Goal: Task Accomplishment & Management: Complete application form

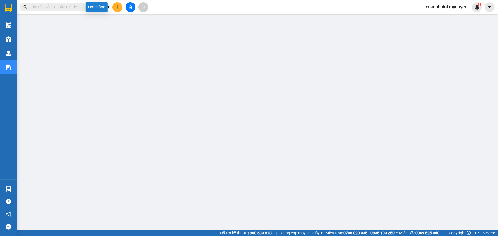
click at [119, 9] on button at bounding box center [117, 7] width 10 height 10
click at [125, 24] on div "Tạo đơn hàng" at bounding box center [137, 21] width 42 height 11
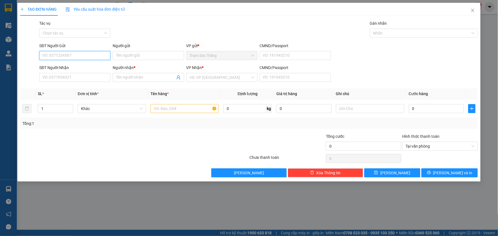
click at [87, 58] on input "SĐT Người Gửi" at bounding box center [74, 55] width 71 height 9
click at [86, 57] on input "SĐT Người Gửi" at bounding box center [74, 55] width 71 height 9
click at [90, 54] on input "SĐT Người Gửi" at bounding box center [74, 55] width 71 height 9
click at [84, 58] on input "SĐT Người Gửi" at bounding box center [74, 55] width 71 height 9
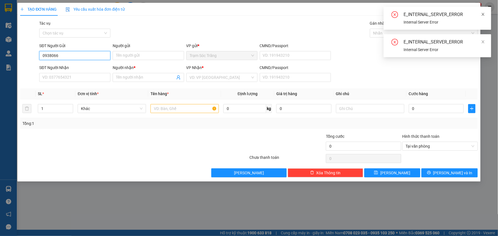
type input "0938066"
click at [482, 14] on icon "close" at bounding box center [483, 14] width 4 height 4
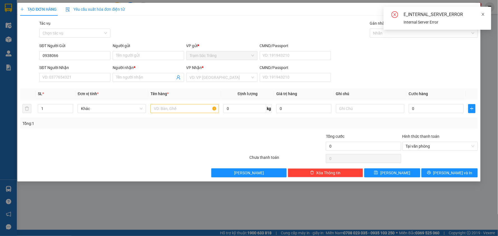
click at [483, 12] on icon "close" at bounding box center [483, 14] width 4 height 4
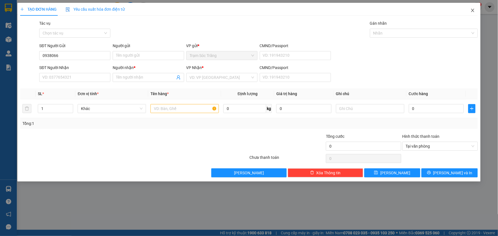
click at [470, 9] on span "Close" at bounding box center [473, 11] width 16 height 16
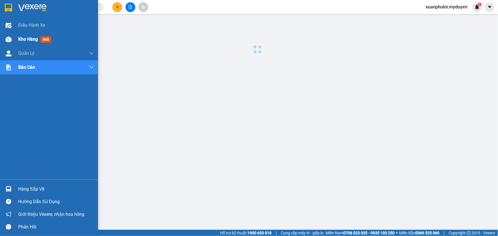
click at [18, 38] on span "Kho hàng" at bounding box center [28, 38] width 20 height 5
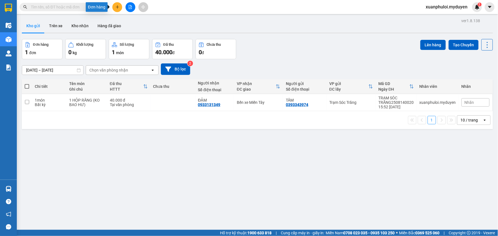
click at [115, 5] on icon "plus" at bounding box center [117, 7] width 4 height 4
click at [121, 18] on div at bounding box center [119, 21] width 7 height 6
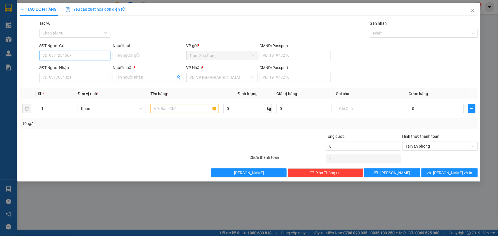
click at [69, 57] on input "SĐT Người Gửi" at bounding box center [74, 55] width 71 height 9
click at [76, 66] on div "0938066691 - [PERSON_NAME]" at bounding box center [75, 67] width 64 height 6
type input "0938066691"
type input "KHÁNH"
type input "0982592319"
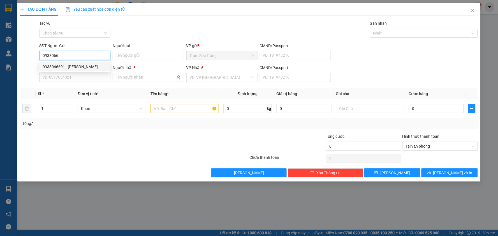
type input "TÙNG"
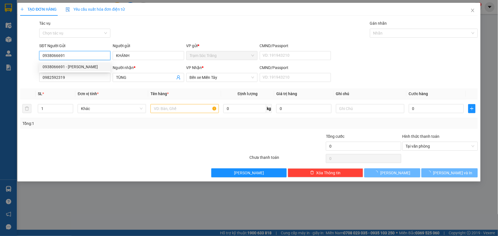
type input "30.000"
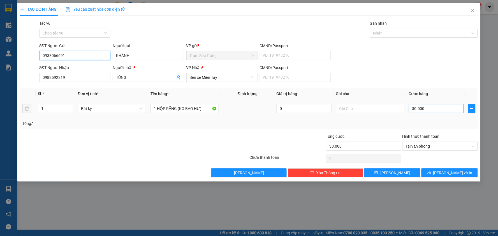
type input "0938066691"
click at [418, 113] on input "30.000" at bounding box center [436, 108] width 55 height 9
type input "4"
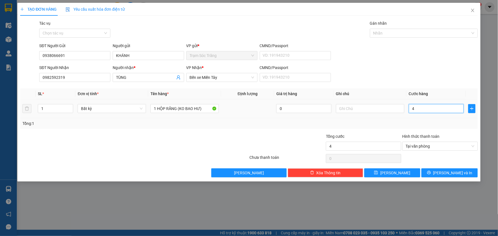
type input "40"
type input "400"
type input "4.000"
type input "40.000"
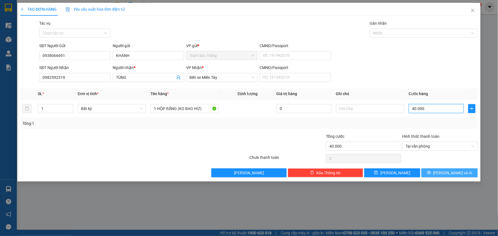
type input "40.000"
click at [467, 173] on button "[PERSON_NAME] và In" at bounding box center [449, 172] width 56 height 9
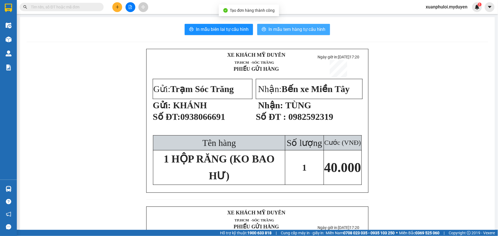
click at [281, 29] on span "In mẫu tem hàng tự cấu hình" at bounding box center [296, 29] width 57 height 7
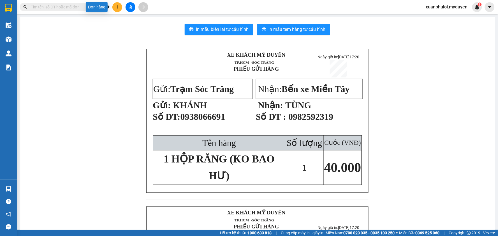
click at [120, 9] on button at bounding box center [117, 7] width 10 height 10
click at [132, 24] on div "Tạo đơn hàng" at bounding box center [139, 21] width 24 height 6
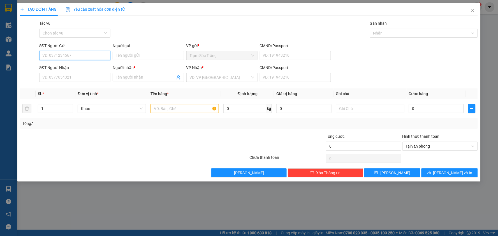
click at [68, 58] on input "SĐT Người Gửi" at bounding box center [74, 55] width 71 height 9
click at [62, 65] on div "0903606878 - HOA" at bounding box center [75, 67] width 64 height 6
type input "0903606878"
type input "HOA"
type input "0989919096"
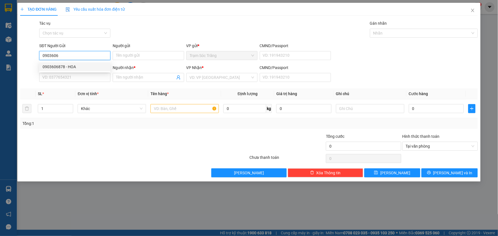
type input "TÙNG"
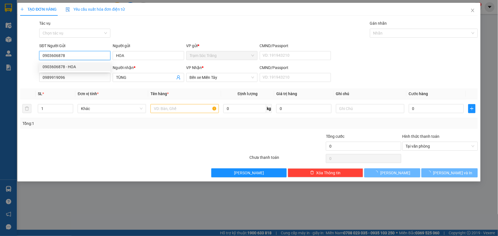
type input "190.000"
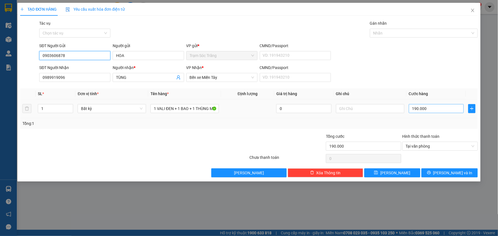
type input "0903606878"
click at [429, 111] on input "190.000" at bounding box center [436, 108] width 55 height 9
type input "4"
type input "40"
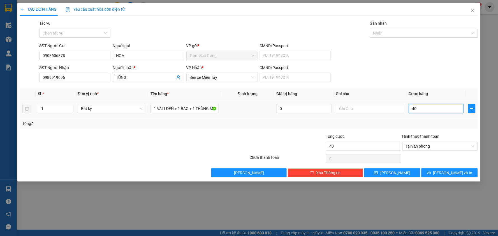
type input "400"
type input "4.000"
type input "40.000"
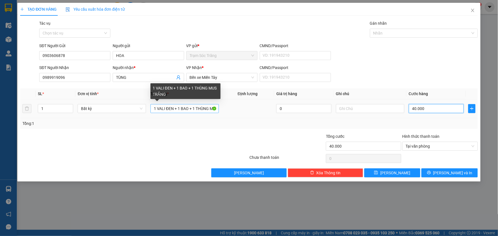
type input "40.000"
drag, startPoint x: 153, startPoint y: 107, endPoint x: 218, endPoint y: 106, distance: 64.4
click at [218, 106] on input "1 VALI ĐEN + 1 BAO + 1 THÙNG MUS TRẮNG" at bounding box center [184, 108] width 68 height 9
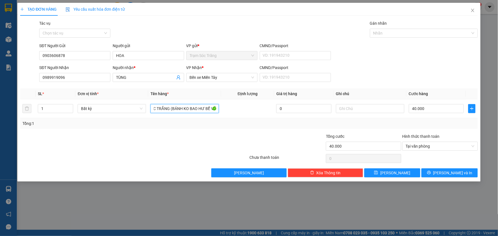
scroll to position [0, 10]
type input "1 BỌC TRẮNG (BÁNH KO BAO HƯ BỂ VỠ)"
click at [449, 171] on span "[PERSON_NAME] và In" at bounding box center [452, 173] width 39 height 6
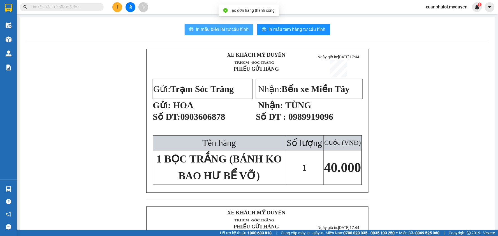
click at [209, 32] on span "In mẫu biên lai tự cấu hình" at bounding box center [222, 29] width 53 height 7
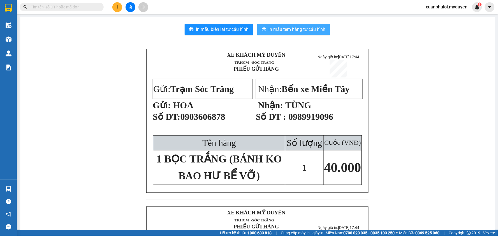
click at [288, 33] on button "In mẫu tem hàng tự cấu hình" at bounding box center [293, 29] width 73 height 11
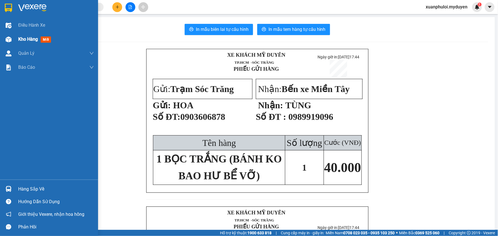
click at [22, 41] on span "Kho hàng" at bounding box center [28, 38] width 20 height 5
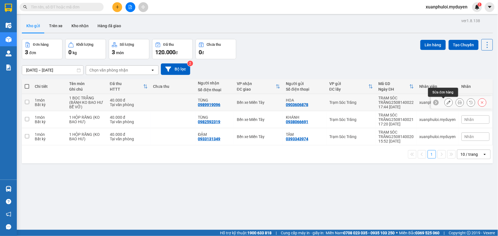
click at [447, 102] on icon at bounding box center [449, 102] width 4 height 4
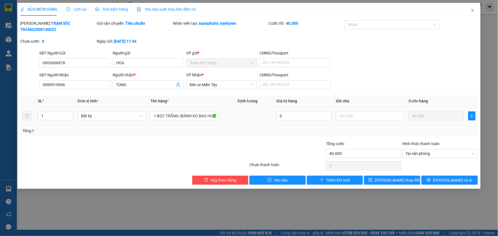
type input "0903606878"
type input "0989919096"
type input "40.000"
drag, startPoint x: 77, startPoint y: 80, endPoint x: 25, endPoint y: 82, distance: 51.6
click at [25, 82] on div "SĐT Người Nhận 0989919096 0989919096 Người nhận * TÙNG VP Nhận * Bến xe Miền Tâ…" at bounding box center [249, 82] width 459 height 20
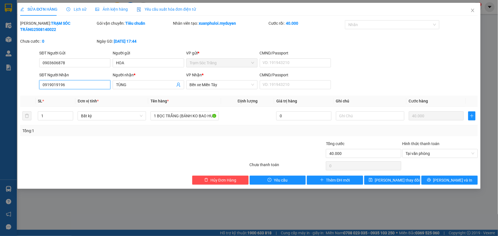
type input "0919019196"
click at [109, 150] on div at bounding box center [96, 150] width 153 height 20
click at [445, 177] on span "[PERSON_NAME] và In" at bounding box center [452, 180] width 39 height 6
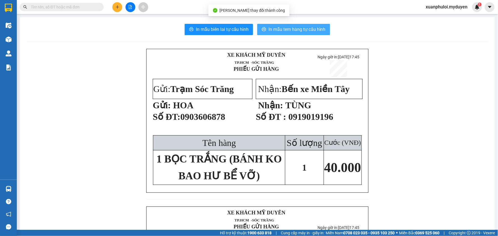
click at [295, 27] on span "In mẫu tem hàng tự cấu hình" at bounding box center [296, 29] width 57 height 7
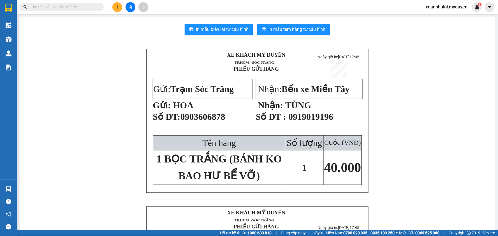
click at [116, 6] on icon "plus" at bounding box center [117, 7] width 4 height 4
click at [145, 22] on div "Tạo đơn hàng" at bounding box center [139, 21] width 24 height 6
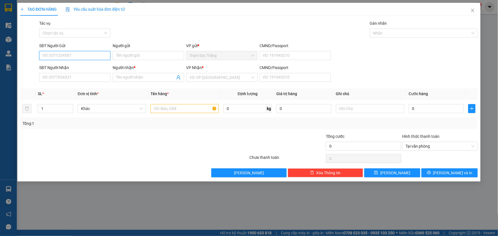
click at [67, 55] on input "SĐT Người Gửi" at bounding box center [74, 55] width 71 height 9
click at [69, 66] on div "0977253878 - CHỊ HẰNG" at bounding box center [75, 67] width 64 height 6
type input "0977253878"
type input "CHỊ HẰNG"
type input "0379498394"
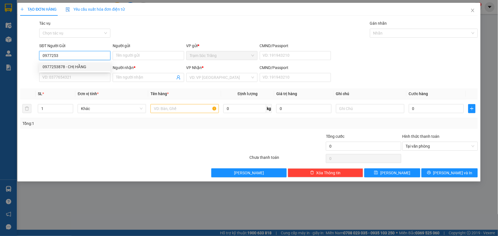
type input "TIẾN"
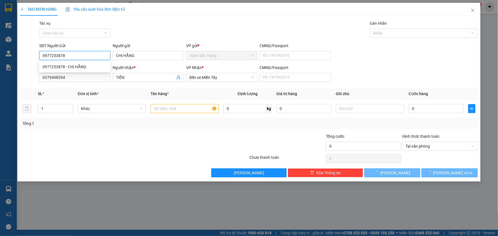
type input "100.000"
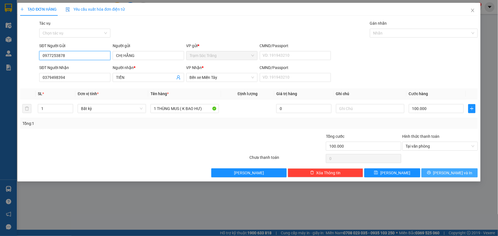
type input "0977253878"
click at [441, 175] on button "[PERSON_NAME] và In" at bounding box center [449, 172] width 56 height 9
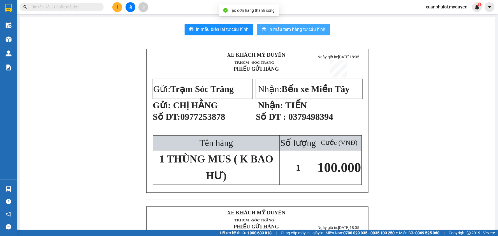
click at [294, 24] on button "In mẫu tem hàng tự cấu hình" at bounding box center [293, 29] width 73 height 11
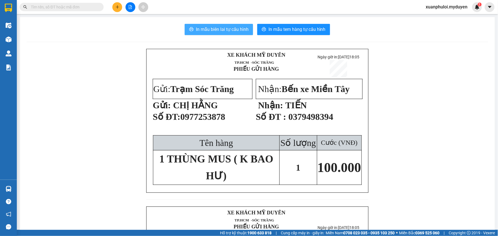
click at [201, 24] on button "In mẫu biên lai tự cấu hình" at bounding box center [219, 29] width 68 height 11
